Goal: Task Accomplishment & Management: Manage account settings

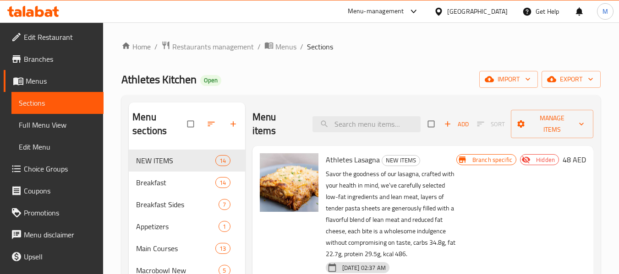
click at [45, 168] on span "Choice Groups" at bounding box center [60, 168] width 72 height 11
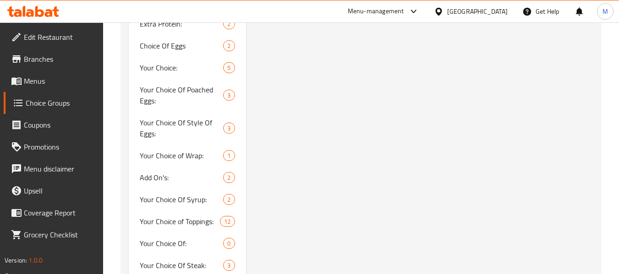
scroll to position [2419, 0]
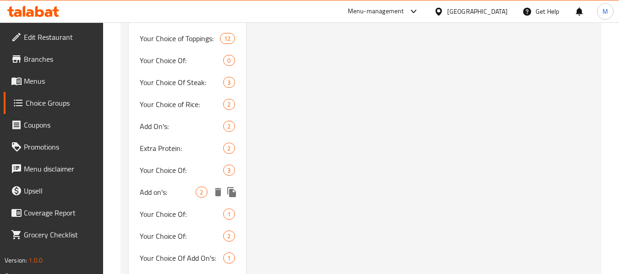
click at [165, 190] on span "Add on's:" at bounding box center [168, 192] width 56 height 11
type input "Add on's:"
type input "اضافات:"
type input "0"
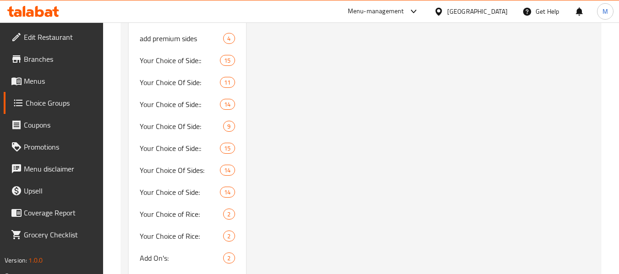
drag, startPoint x: 49, startPoint y: 75, endPoint x: 53, endPoint y: 83, distance: 9.4
click at [49, 75] on link "Menus" at bounding box center [54, 81] width 100 height 22
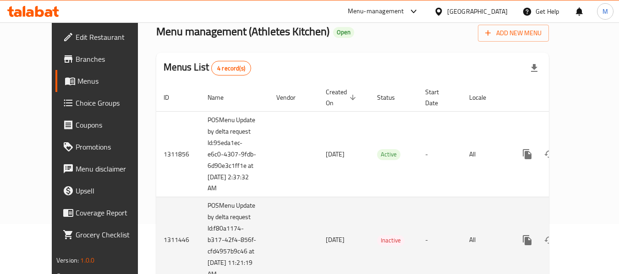
scroll to position [92, 0]
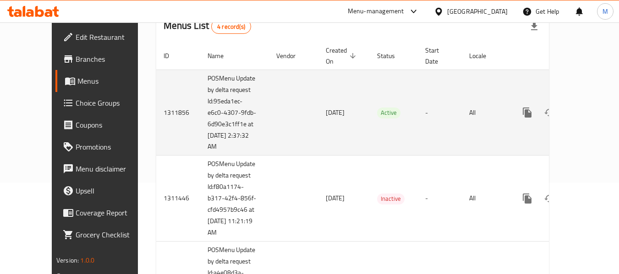
click at [589, 109] on icon "enhanced table" at bounding box center [593, 113] width 8 height 8
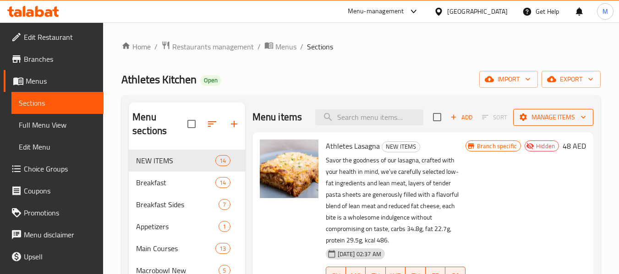
click at [554, 123] on span "Manage items" at bounding box center [552, 117] width 65 height 11
